Goal: Information Seeking & Learning: Understand process/instructions

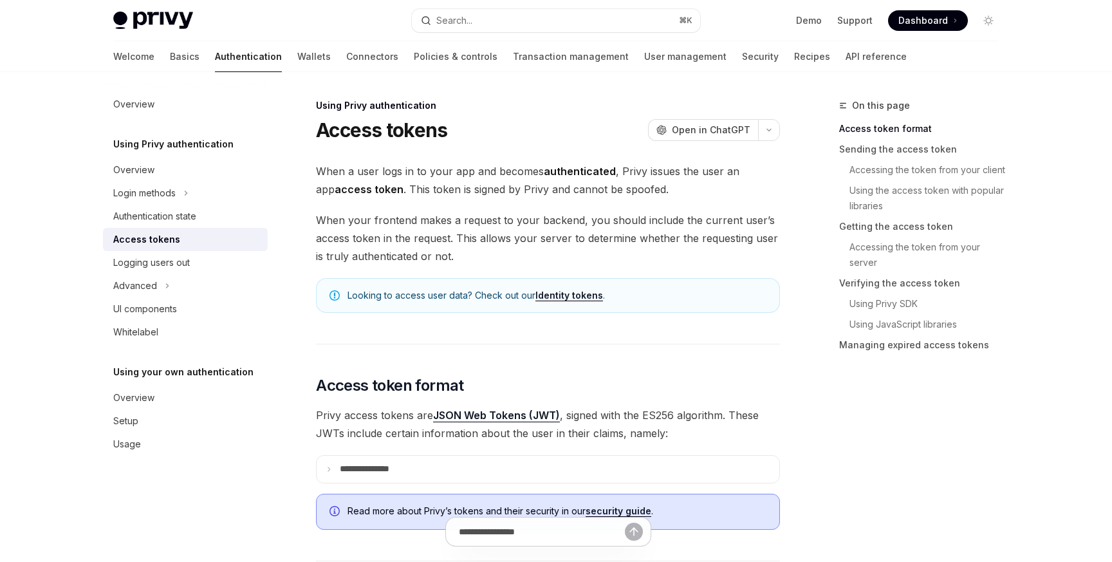
click at [171, 521] on div "Overview Using Privy authentication Overview Login methods Authentication state…" at bounding box center [195, 317] width 185 height 490
click at [241, 497] on div "Overview Using Privy authentication Overview Login methods Authentication state…" at bounding box center [195, 317] width 185 height 490
click at [331, 468] on icon at bounding box center [329, 469] width 6 height 6
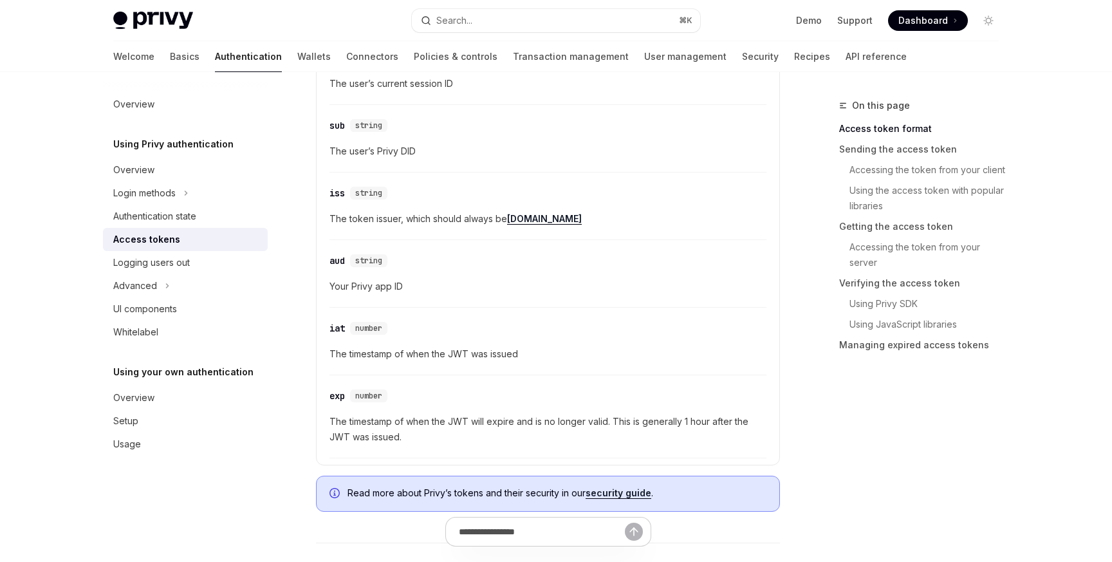
scroll to position [443, 0]
click at [259, 493] on div "Overview Using Privy authentication Overview Login methods Authentication state…" at bounding box center [195, 317] width 185 height 490
click at [215, 504] on div "Overview Using Privy authentication Overview Login methods Authentication state…" at bounding box center [195, 317] width 185 height 490
click at [216, 466] on div "Overview Using Privy authentication Overview Login methods Authentication state…" at bounding box center [195, 317] width 185 height 490
click at [210, 515] on div "Overview Using Privy authentication Overview Login methods Authentication state…" at bounding box center [195, 317] width 185 height 490
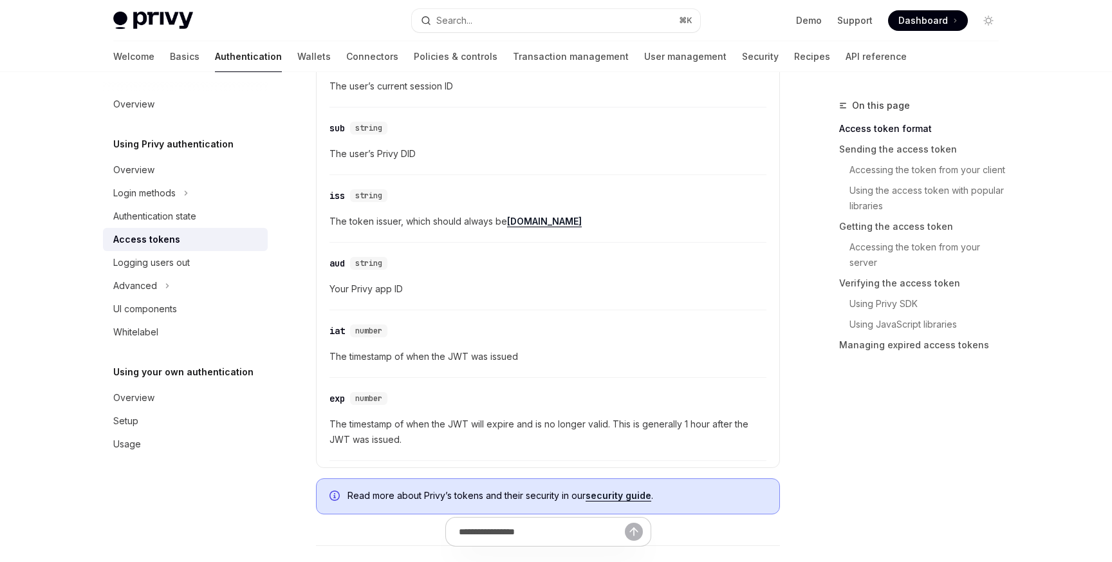
click at [109, 488] on div "Overview Using Privy authentication Overview Login methods Authentication state…" at bounding box center [195, 317] width 185 height 490
